Goal: Go to known website: Go to known website

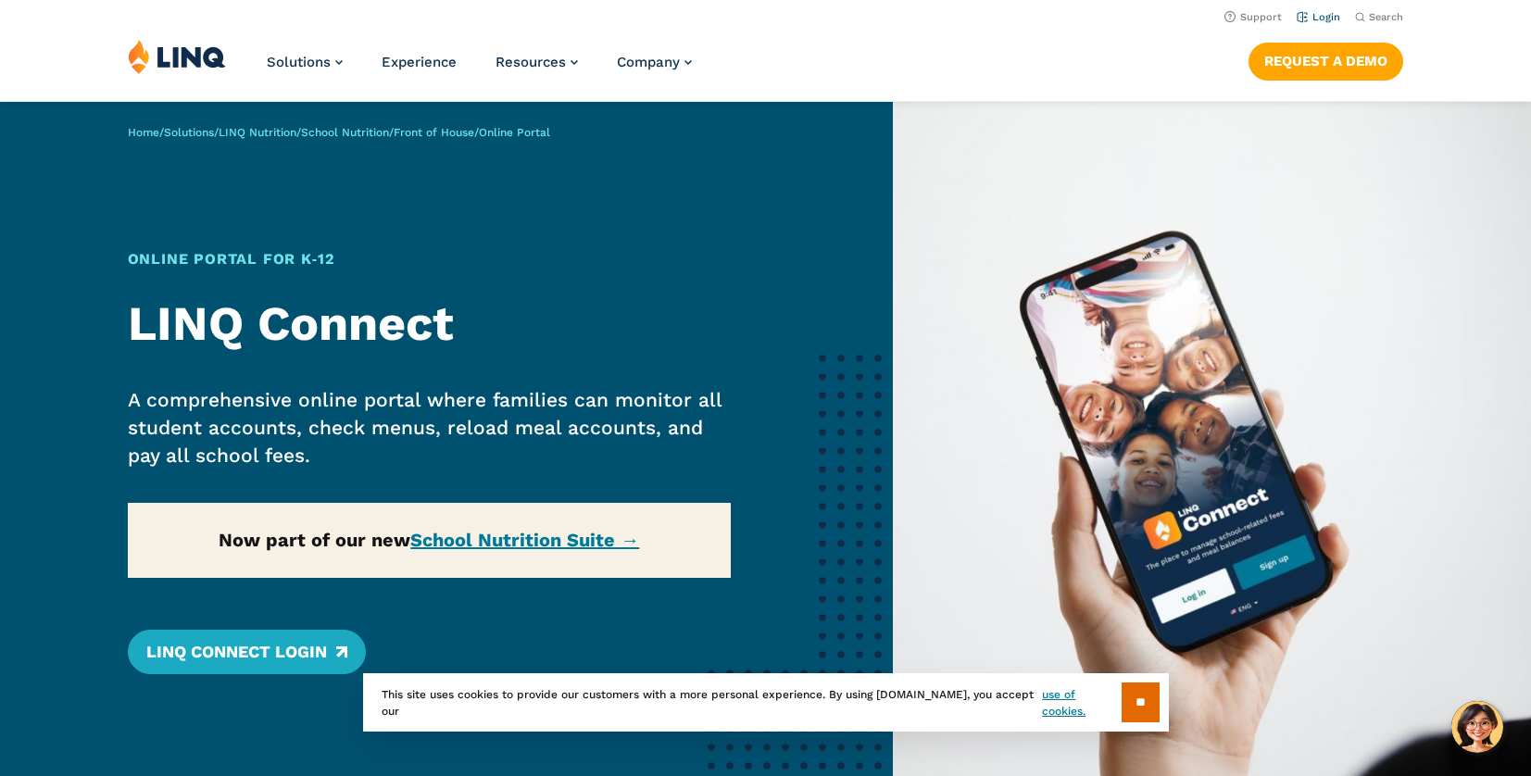
click at [1327, 15] on link "Login" at bounding box center [1319, 17] width 44 height 12
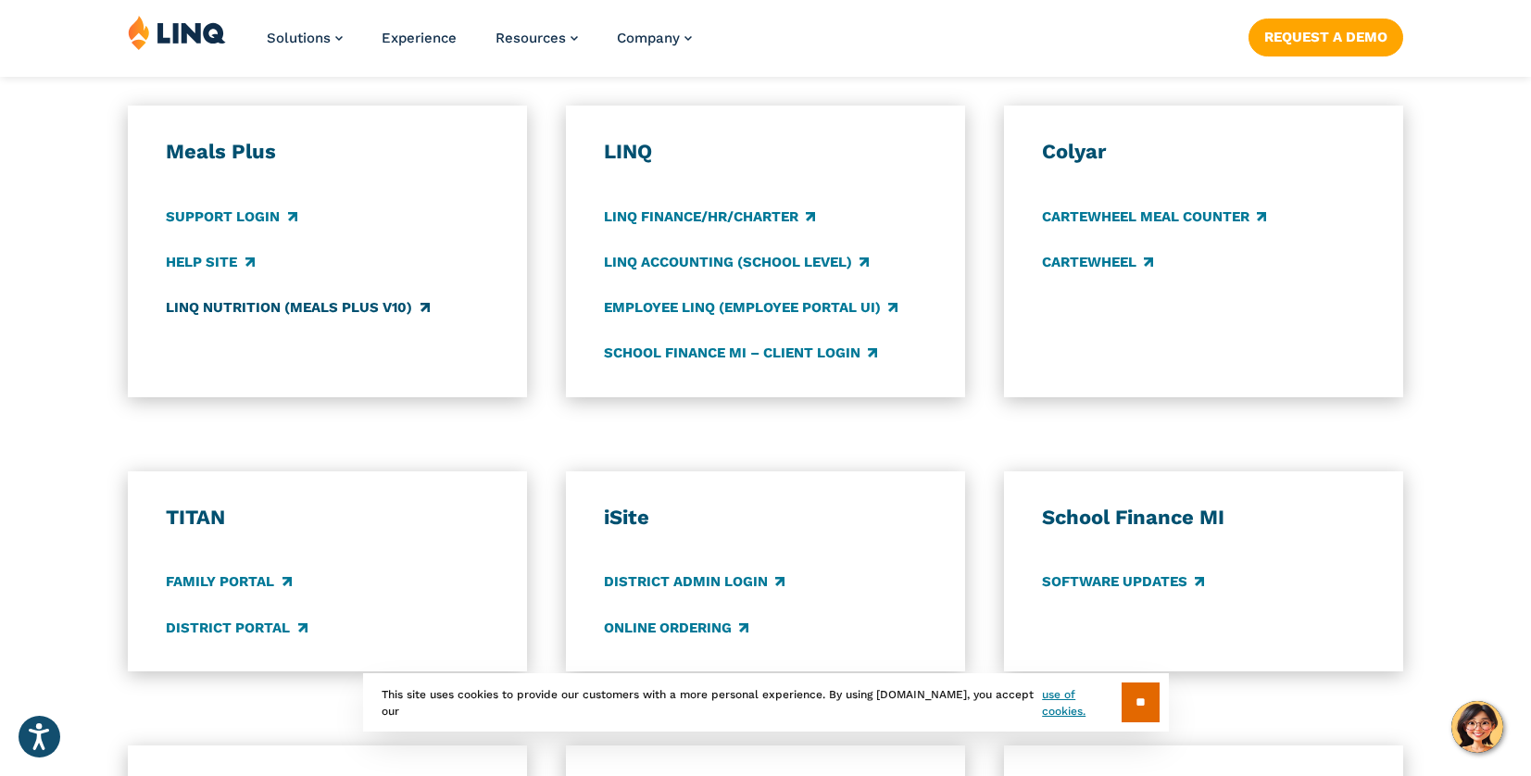
scroll to position [1023, 0]
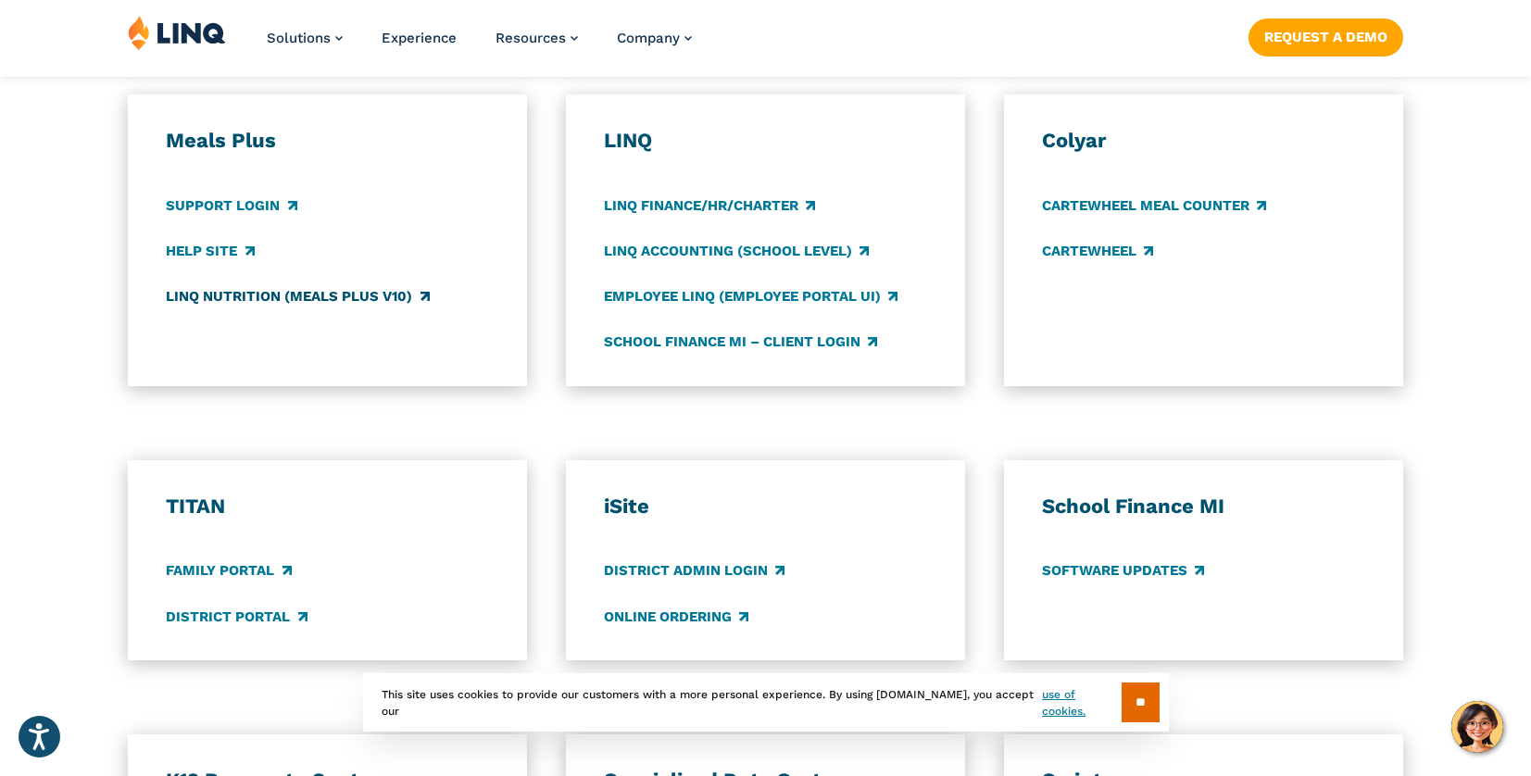
click at [246, 294] on link "LINQ Nutrition (Meals Plus v10)" at bounding box center [297, 296] width 263 height 20
